Goal: Communication & Community: Answer question/provide support

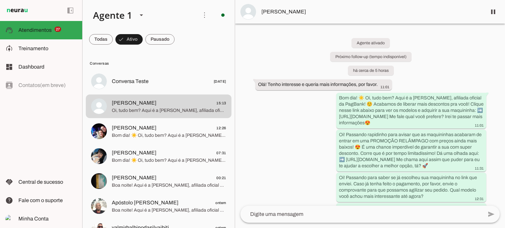
scroll to position [268, 0]
